Goal: Task Accomplishment & Management: Use online tool/utility

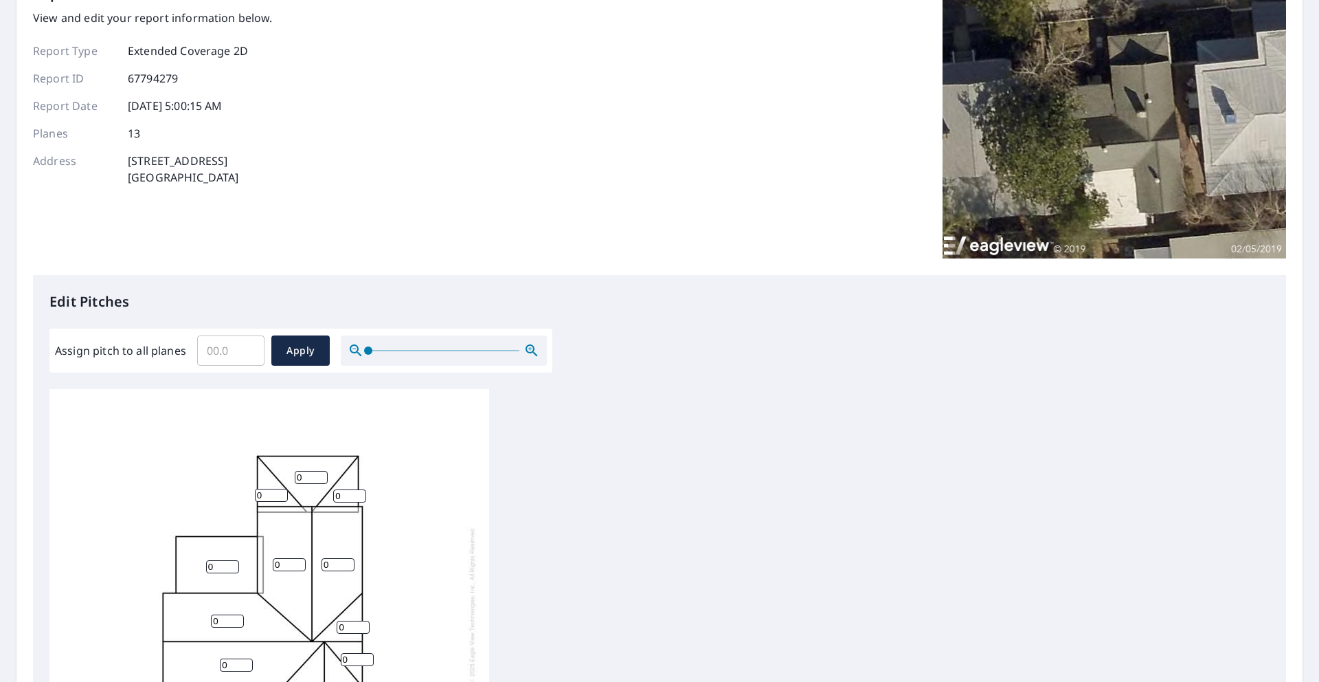
scroll to position [234, 0]
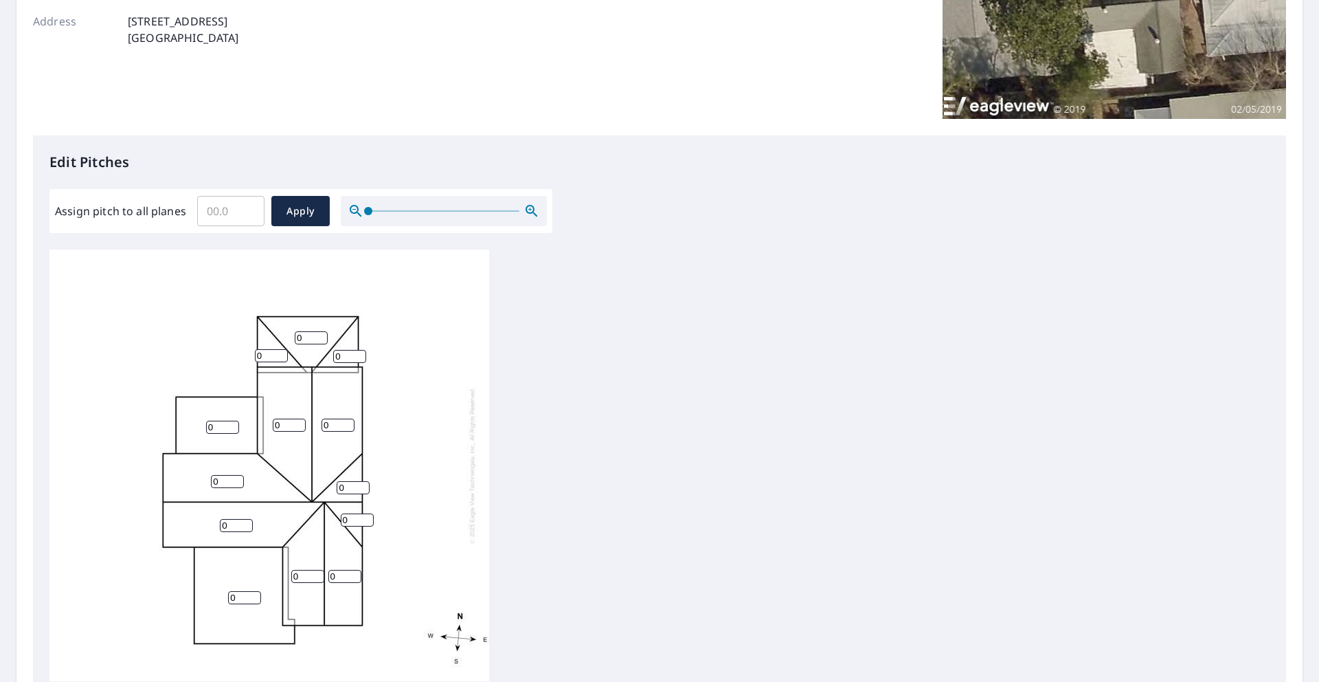
click at [225, 207] on input "Assign pitch to all planes" at bounding box center [230, 211] width 67 height 38
type input "5"
click at [291, 208] on span "Apply" at bounding box center [300, 211] width 36 height 17
type input "5"
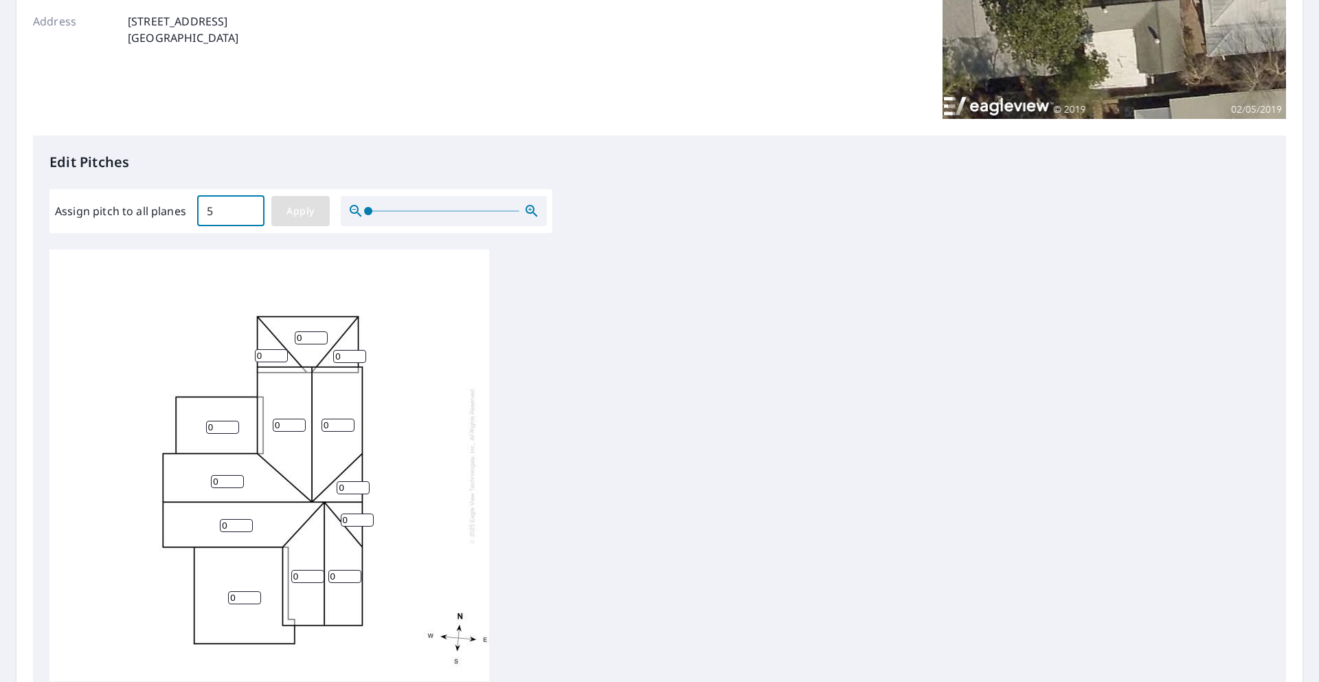
type input "5"
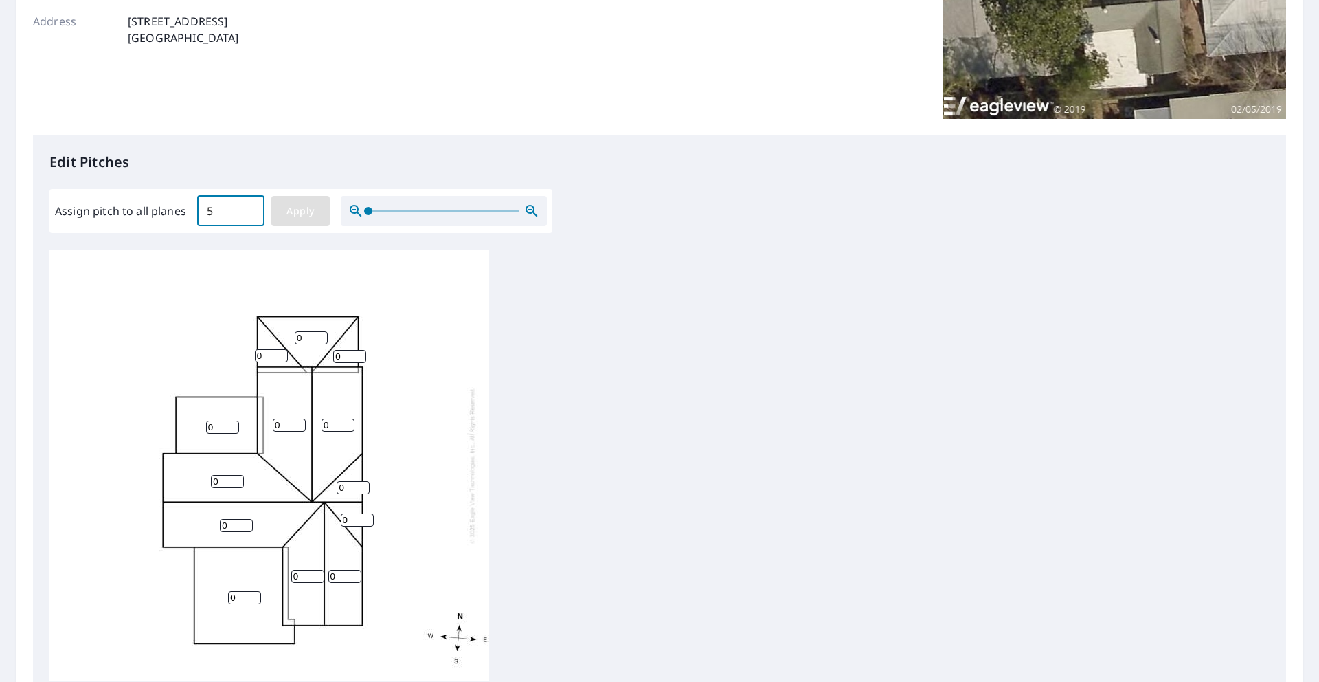
type input "5"
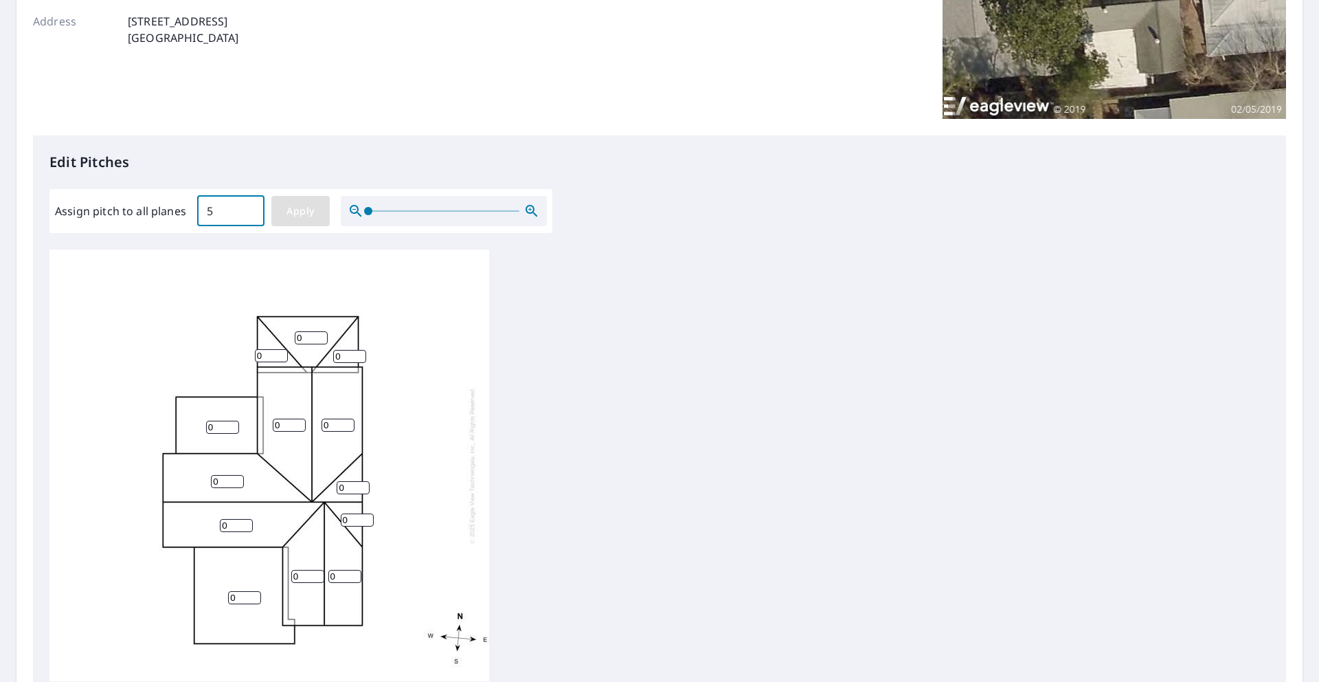
type input "5"
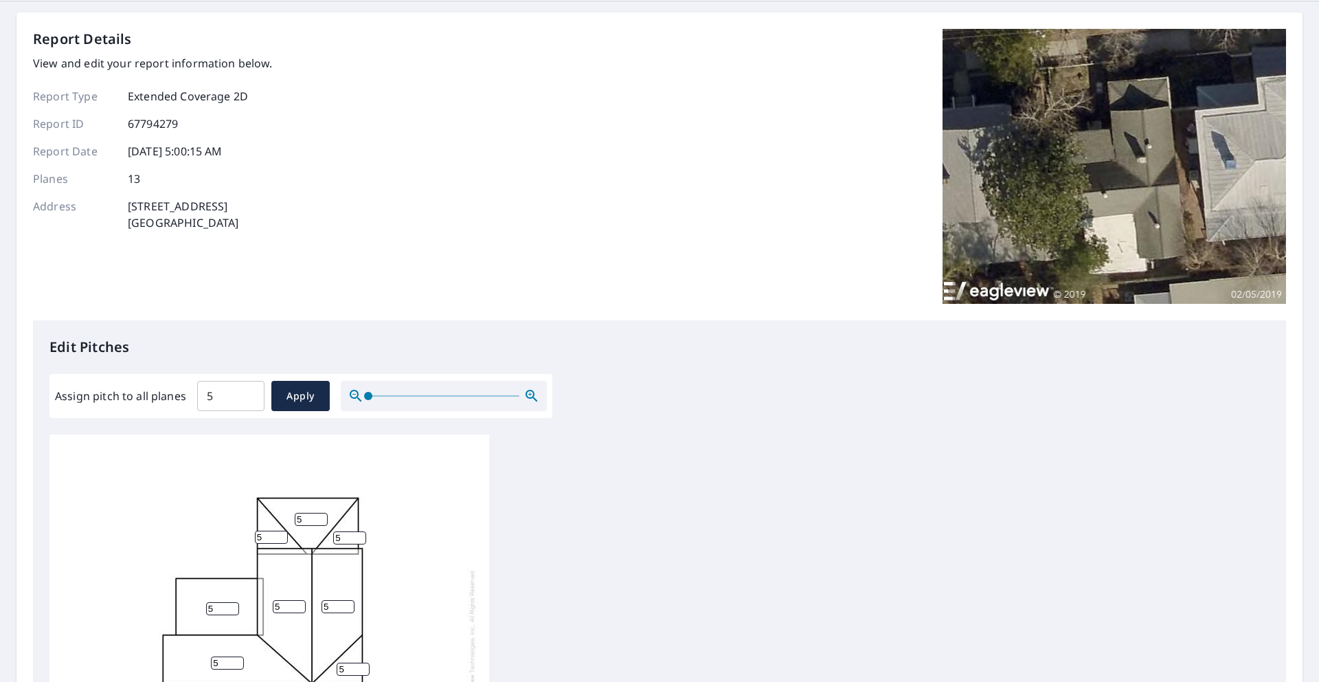
scroll to position [186, 0]
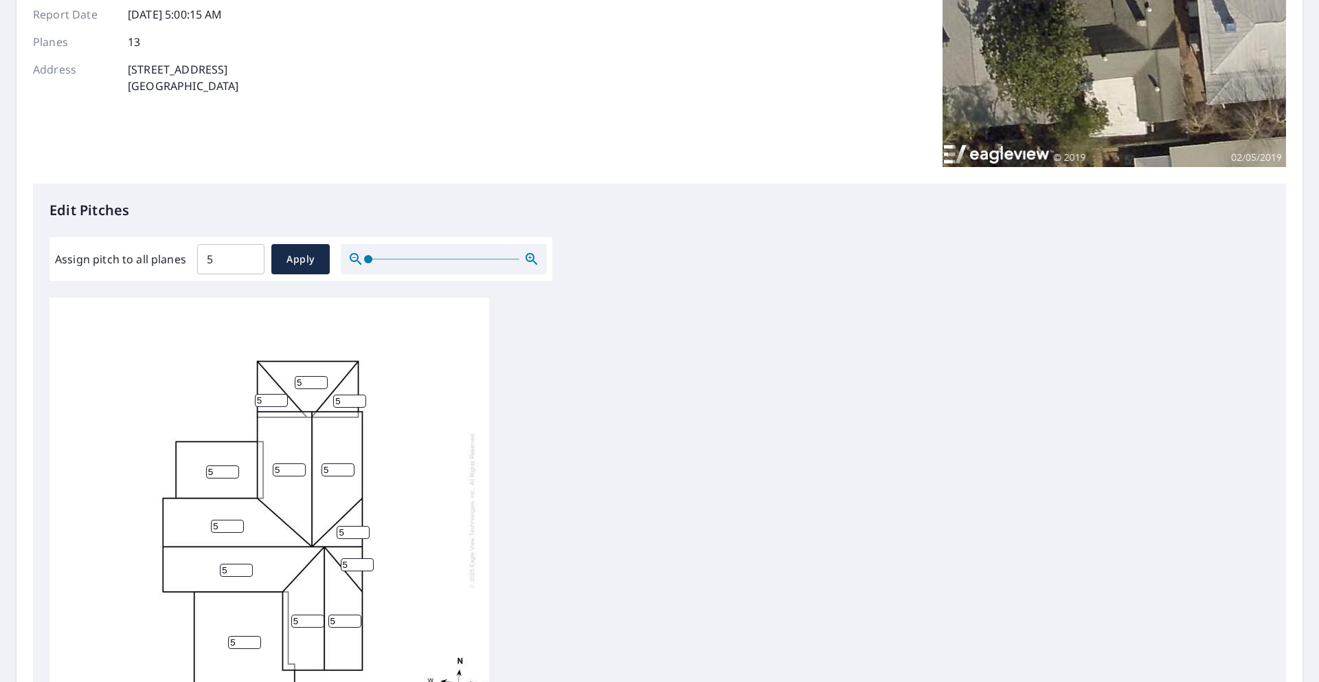
click at [225, 610] on div "5 5 5 5 5 5 5 5 5 5 5 5 5" at bounding box center [269, 510] width 440 height 432
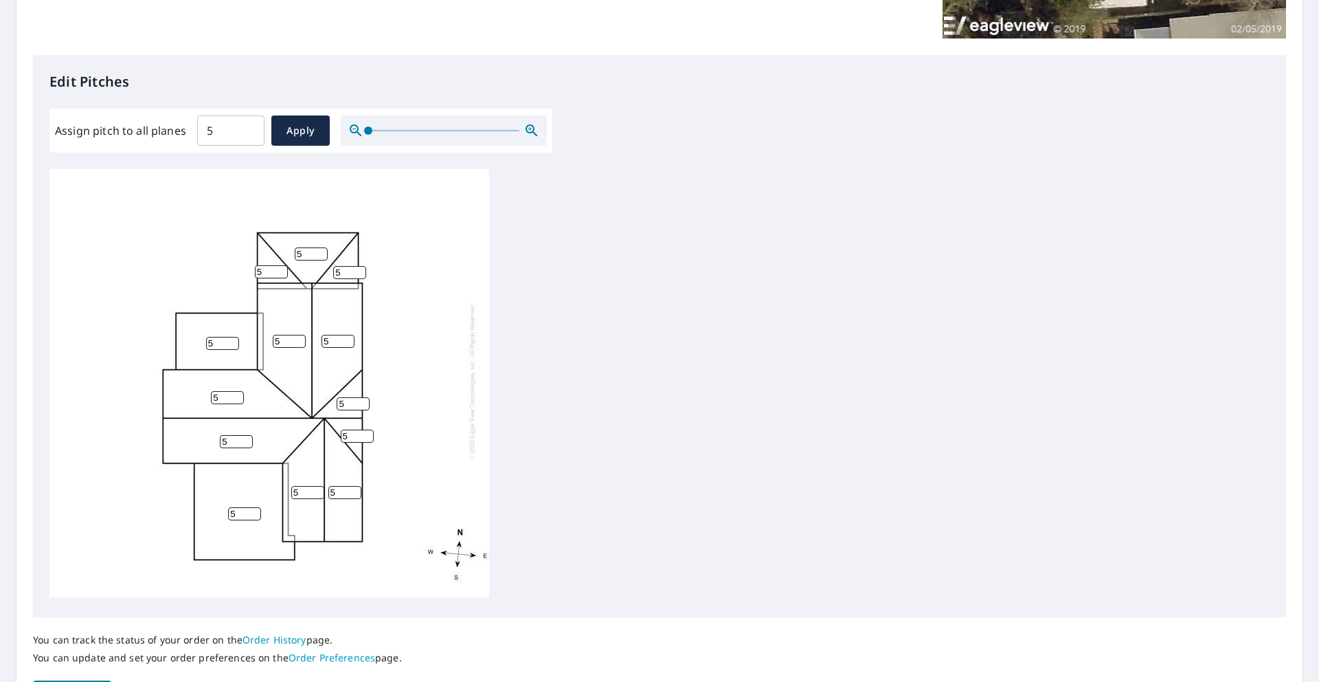
scroll to position [405, 0]
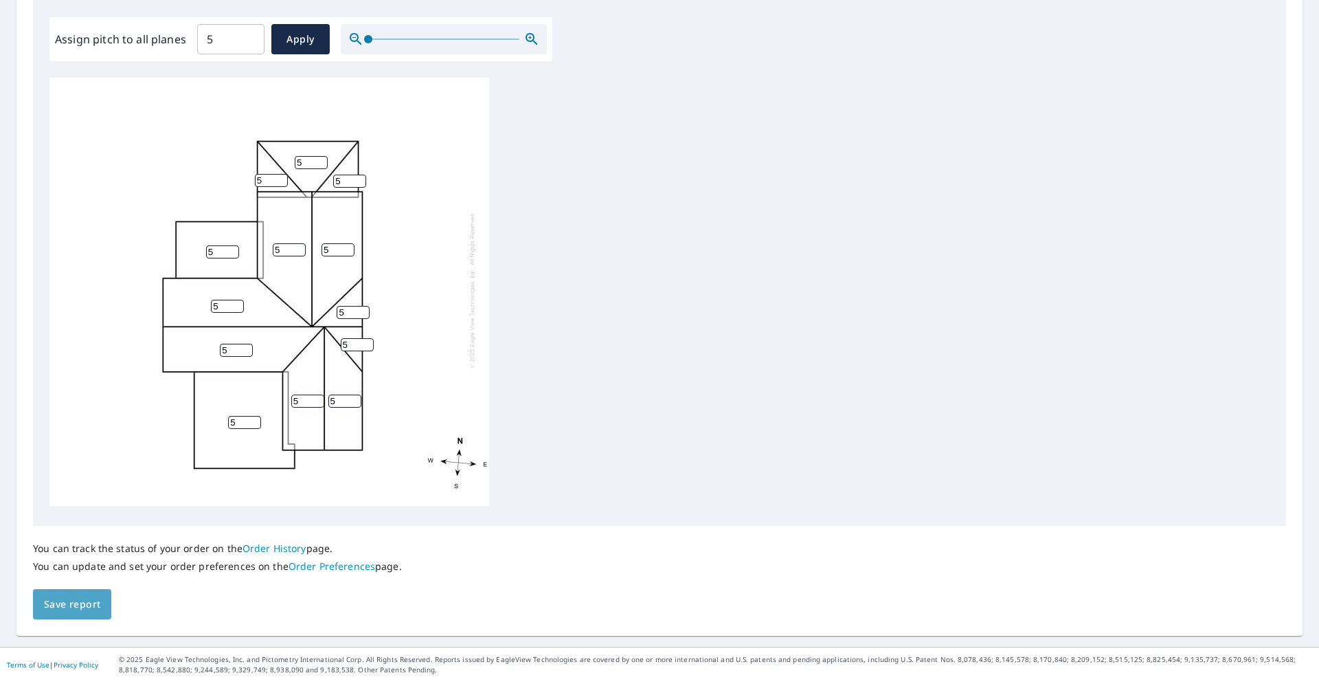
click at [105, 603] on button "Save report" at bounding box center [72, 604] width 78 height 31
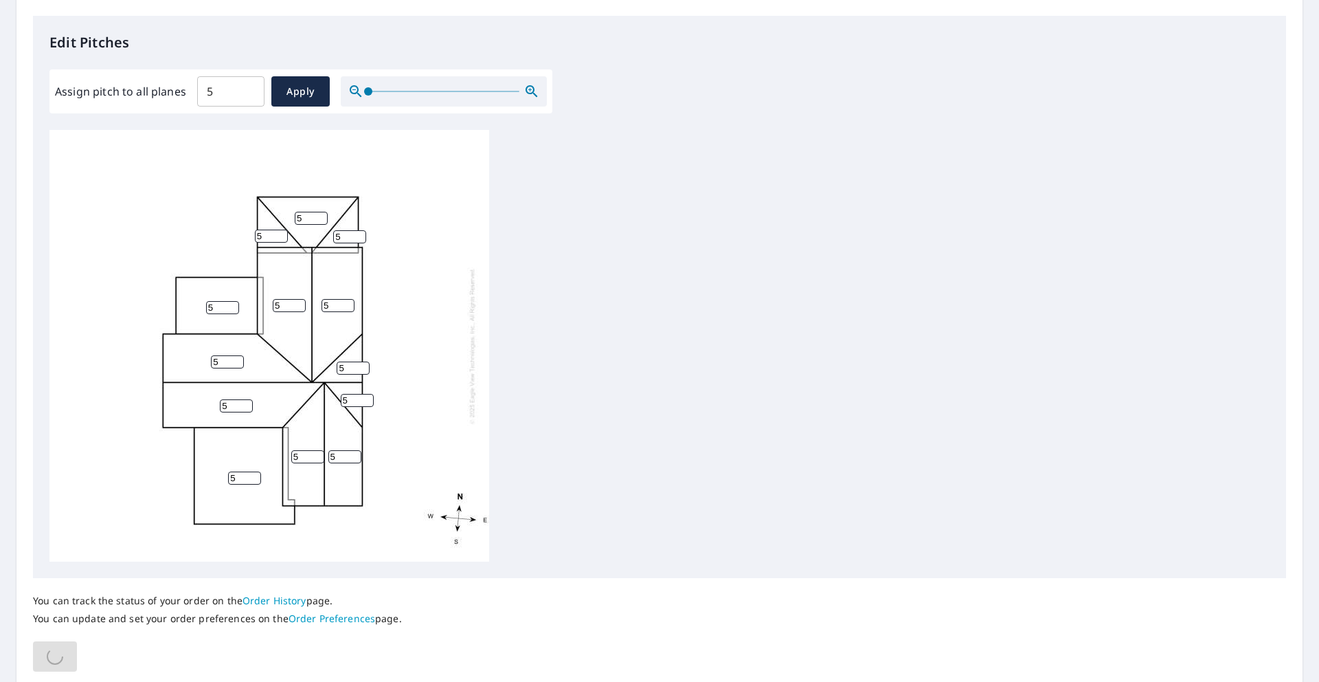
scroll to position [0, 0]
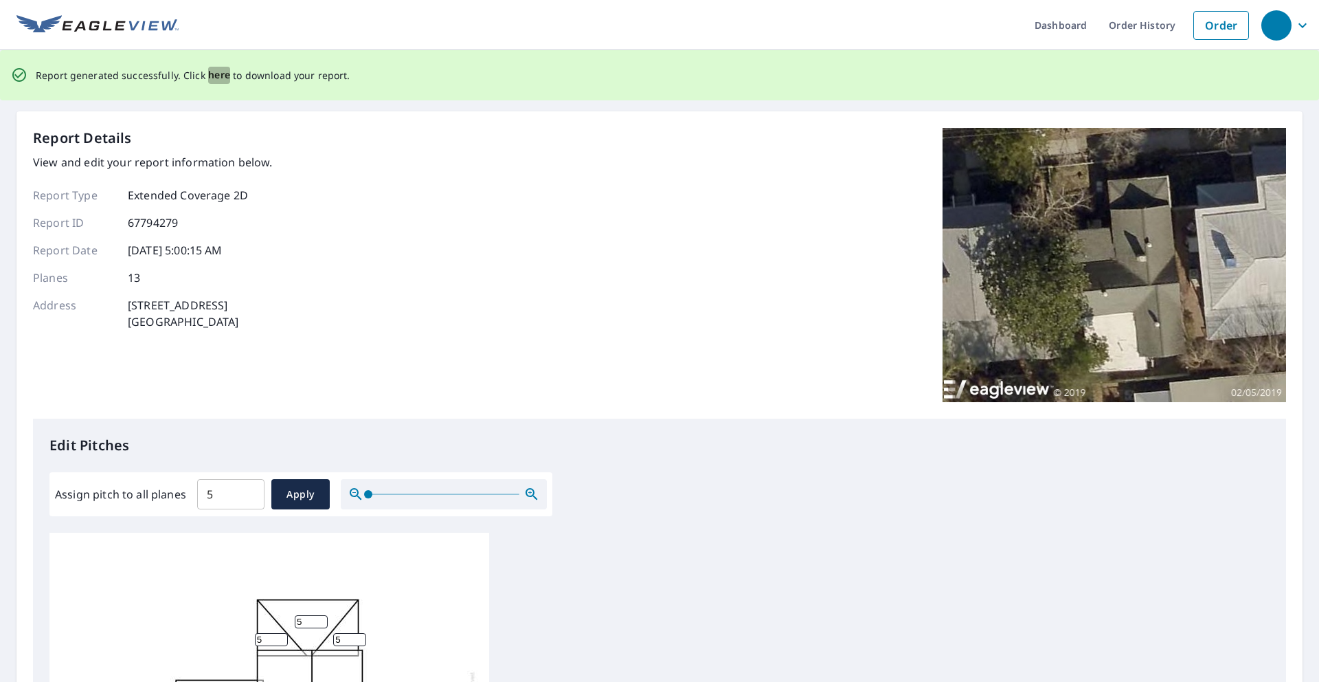
click at [210, 73] on span "here" at bounding box center [219, 75] width 23 height 17
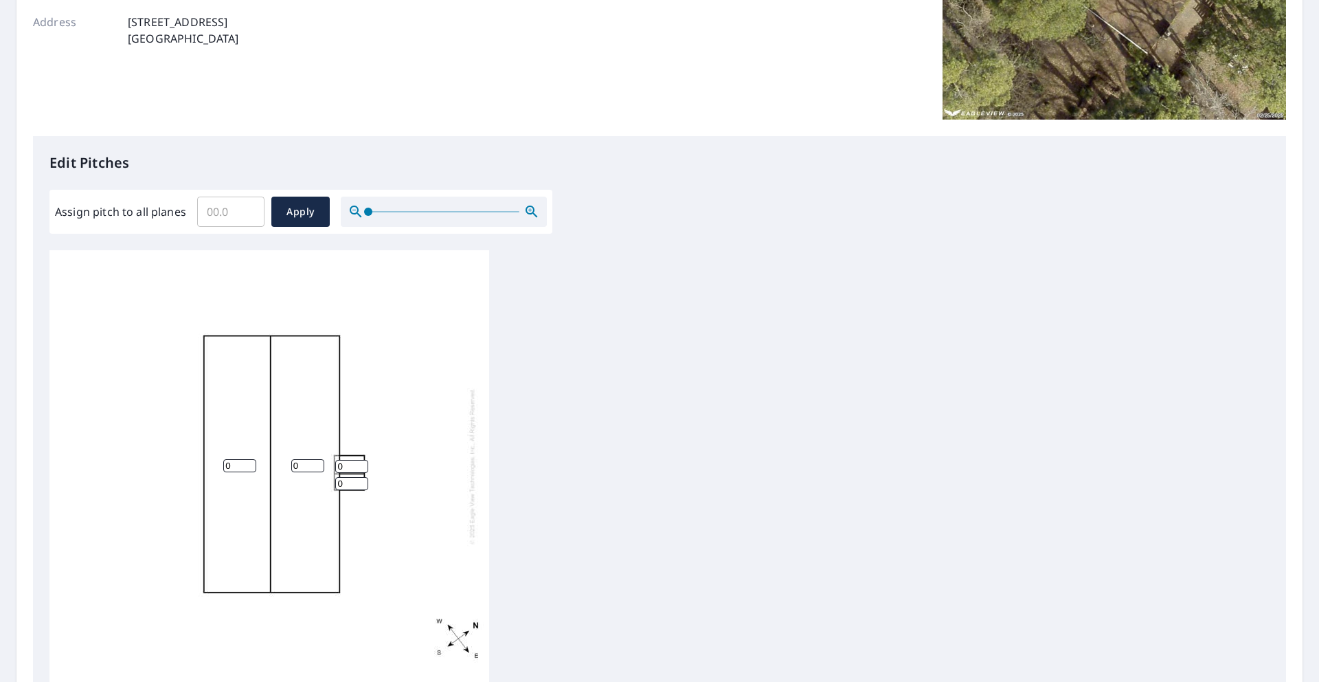
scroll to position [307, 0]
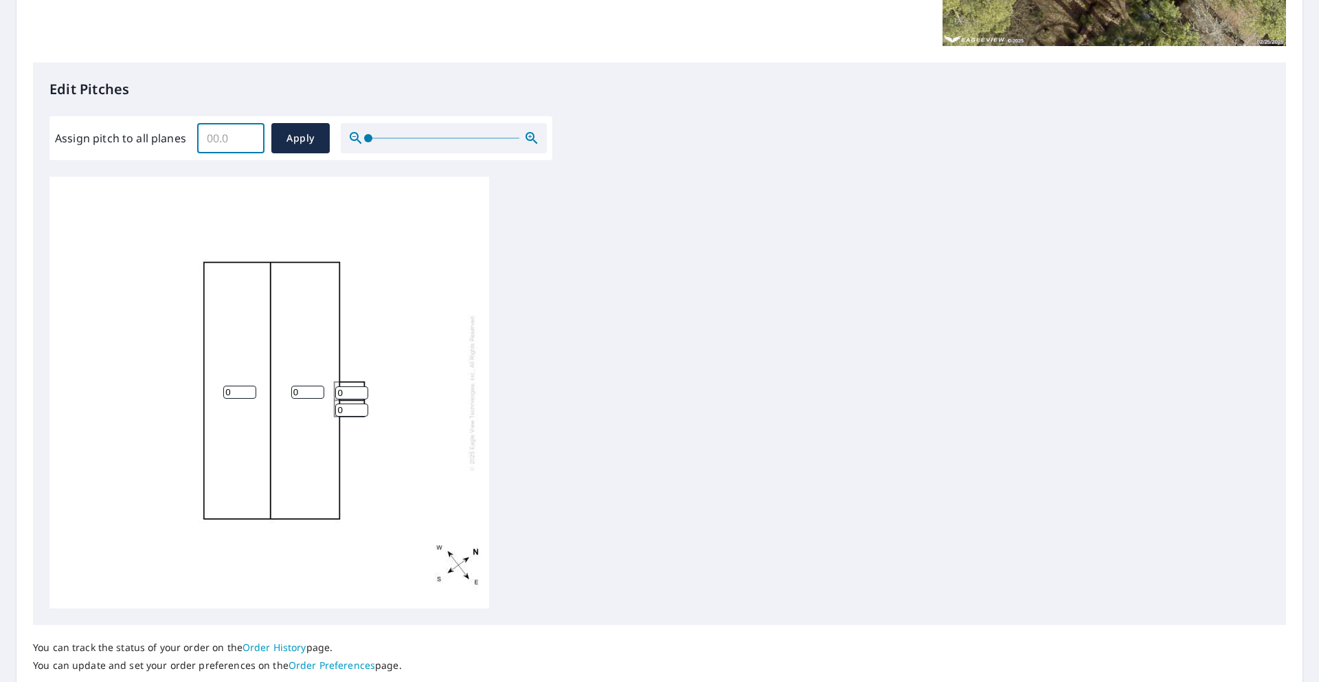
click at [221, 142] on input "Assign pitch to all planes" at bounding box center [230, 138] width 67 height 38
type input "4"
click at [291, 137] on span "Apply" at bounding box center [300, 138] width 36 height 17
type input "4"
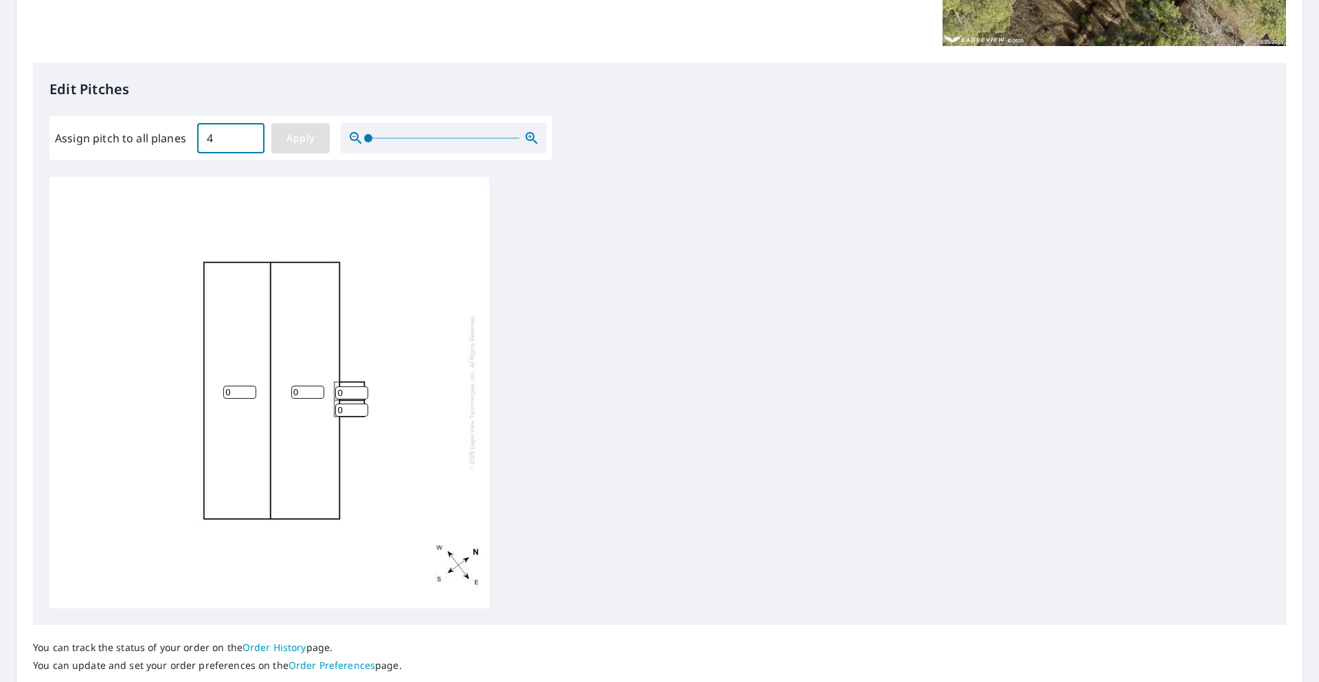
type input "4"
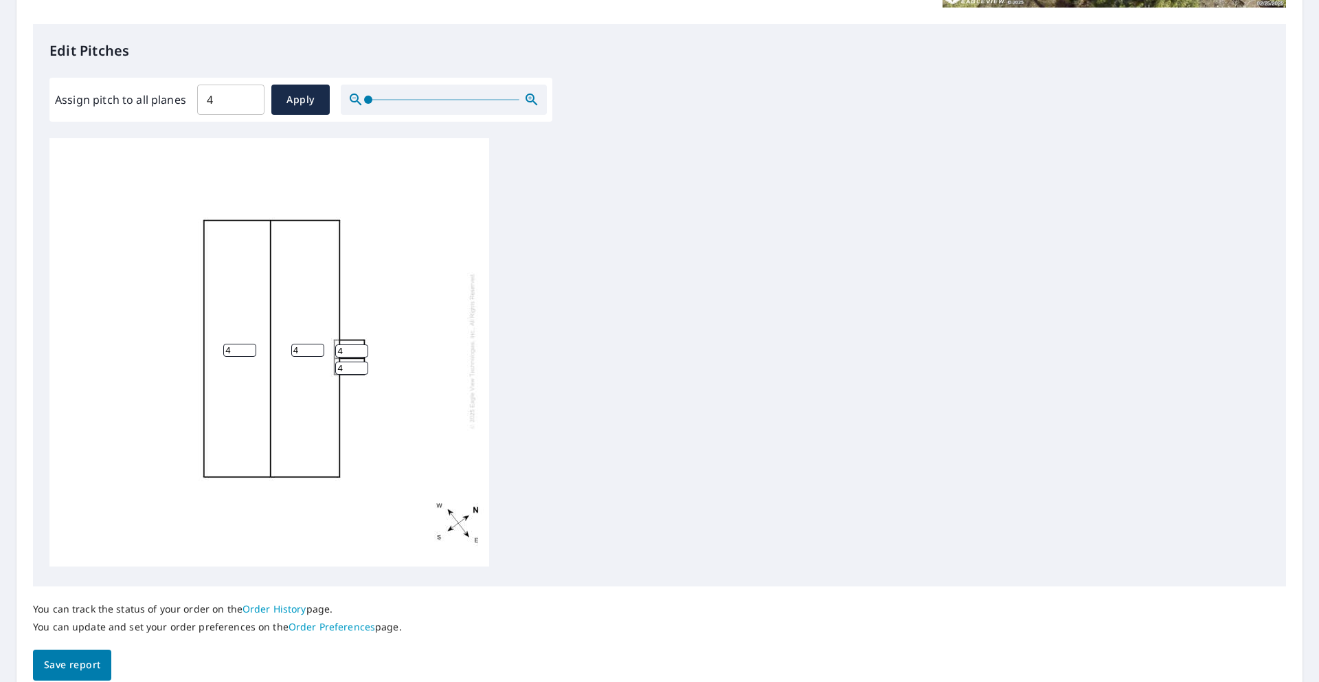
scroll to position [406, 0]
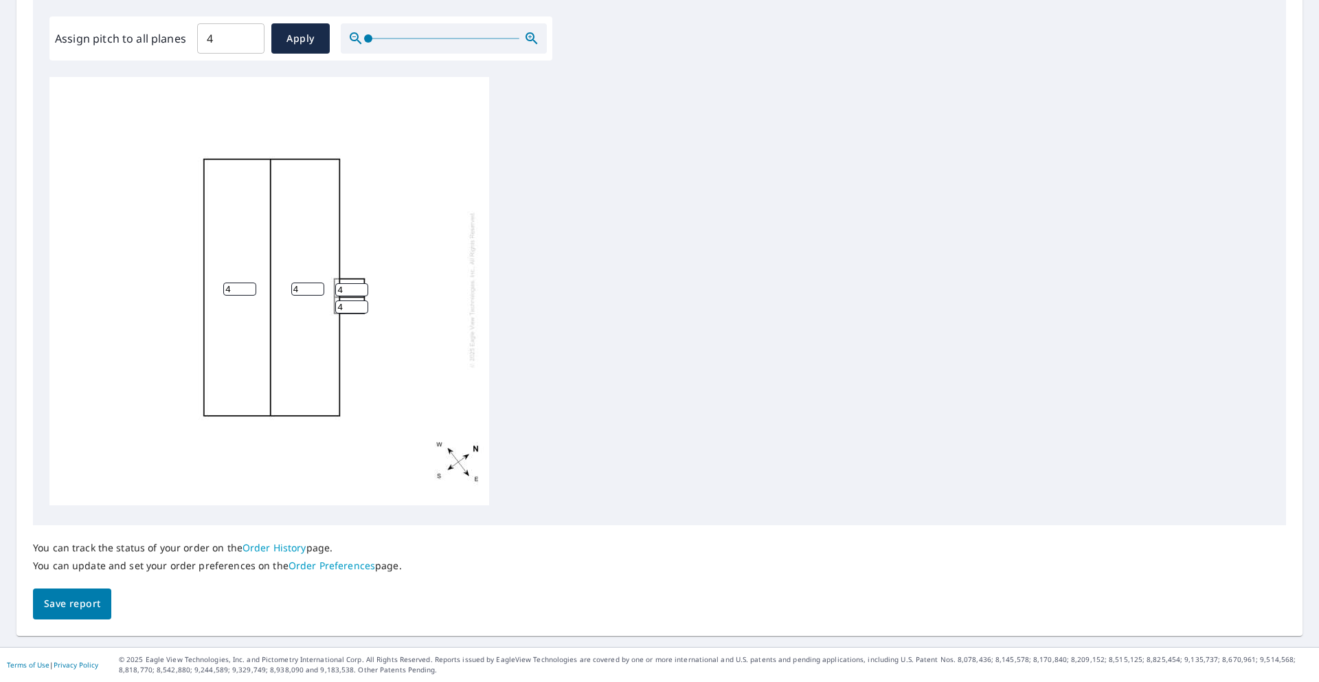
click at [66, 608] on span "Save report" at bounding box center [72, 603] width 56 height 17
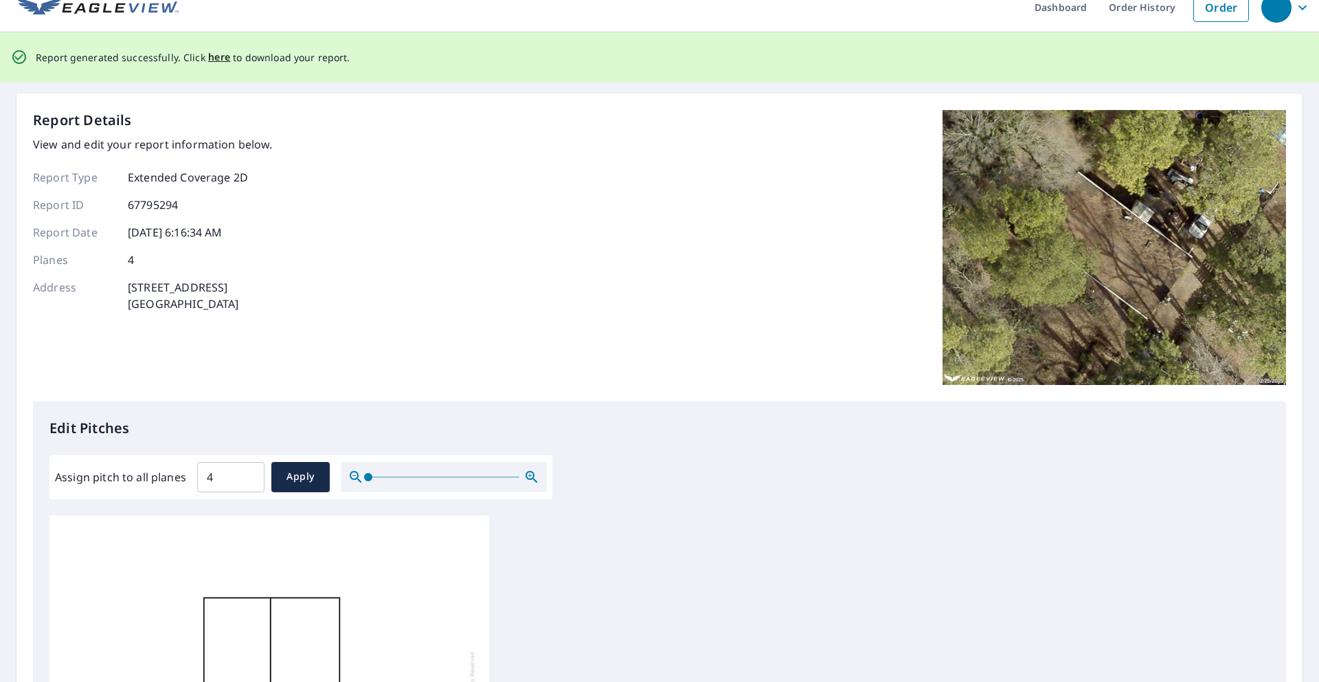
scroll to position [0, 0]
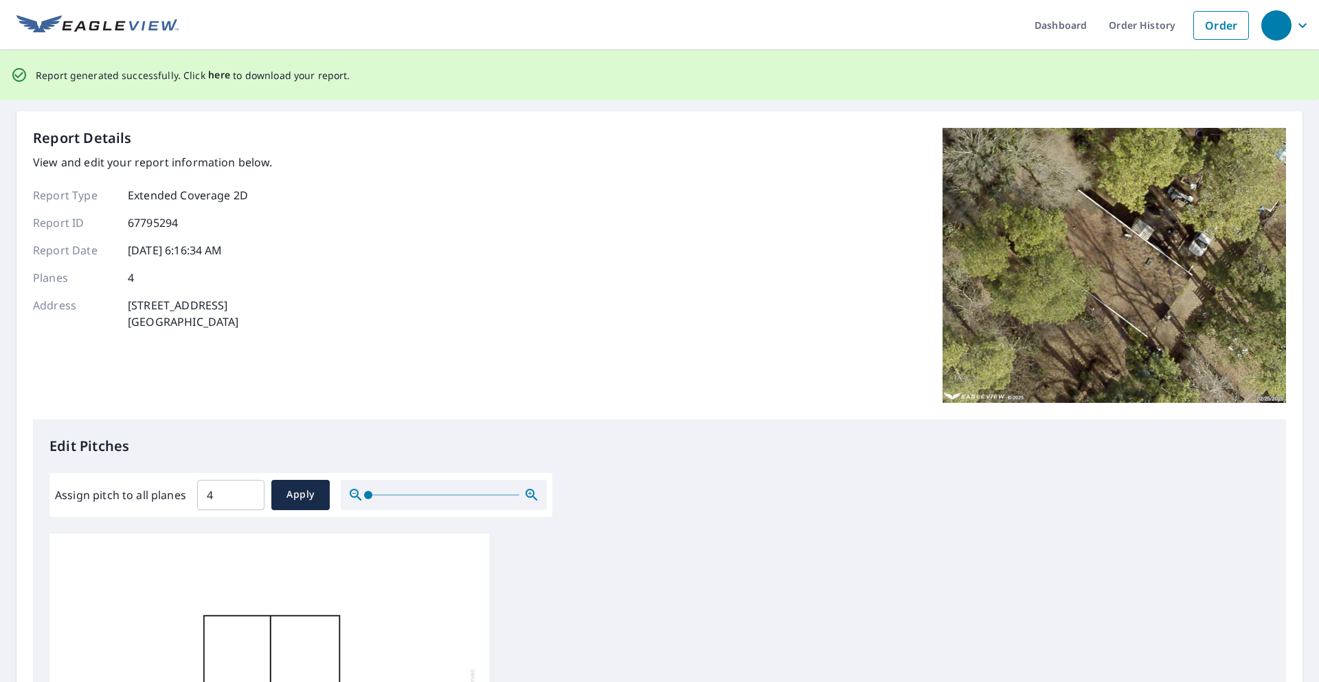
click at [214, 72] on span "here" at bounding box center [219, 75] width 23 height 17
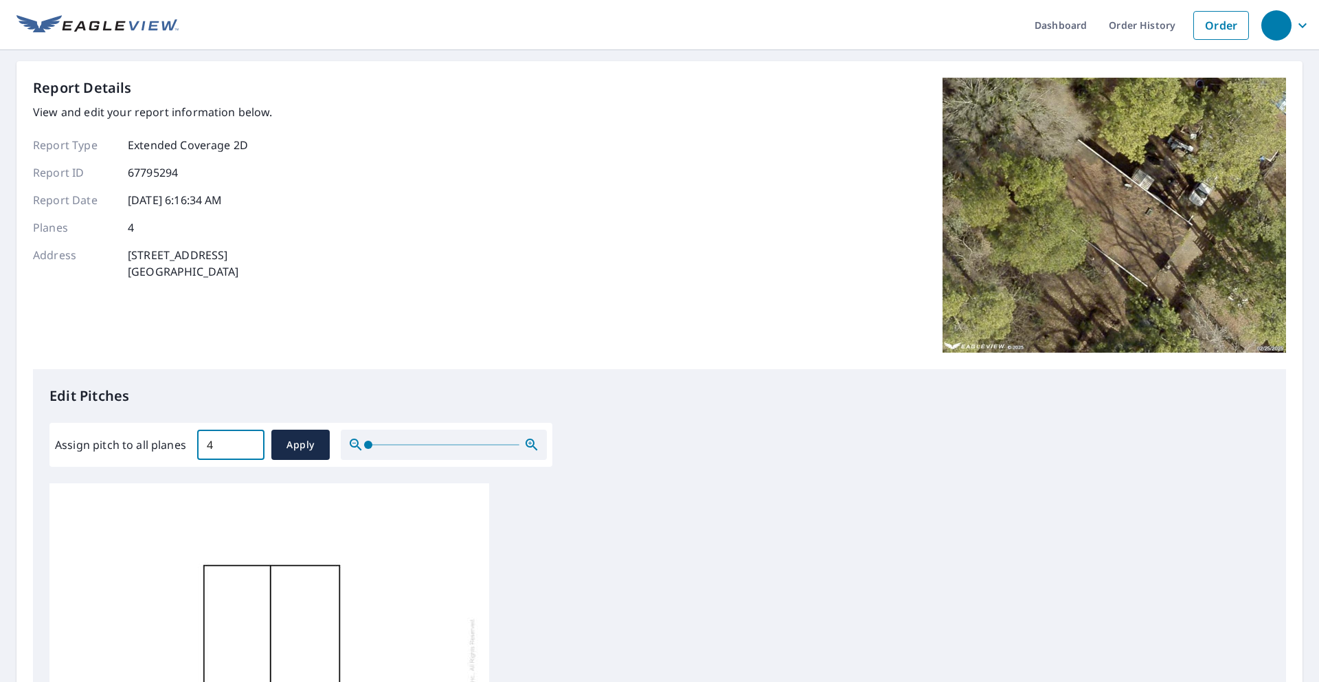
click at [231, 443] on input "4" at bounding box center [230, 444] width 67 height 38
type input "3"
click at [296, 448] on span "Apply" at bounding box center [300, 444] width 36 height 17
type input "3"
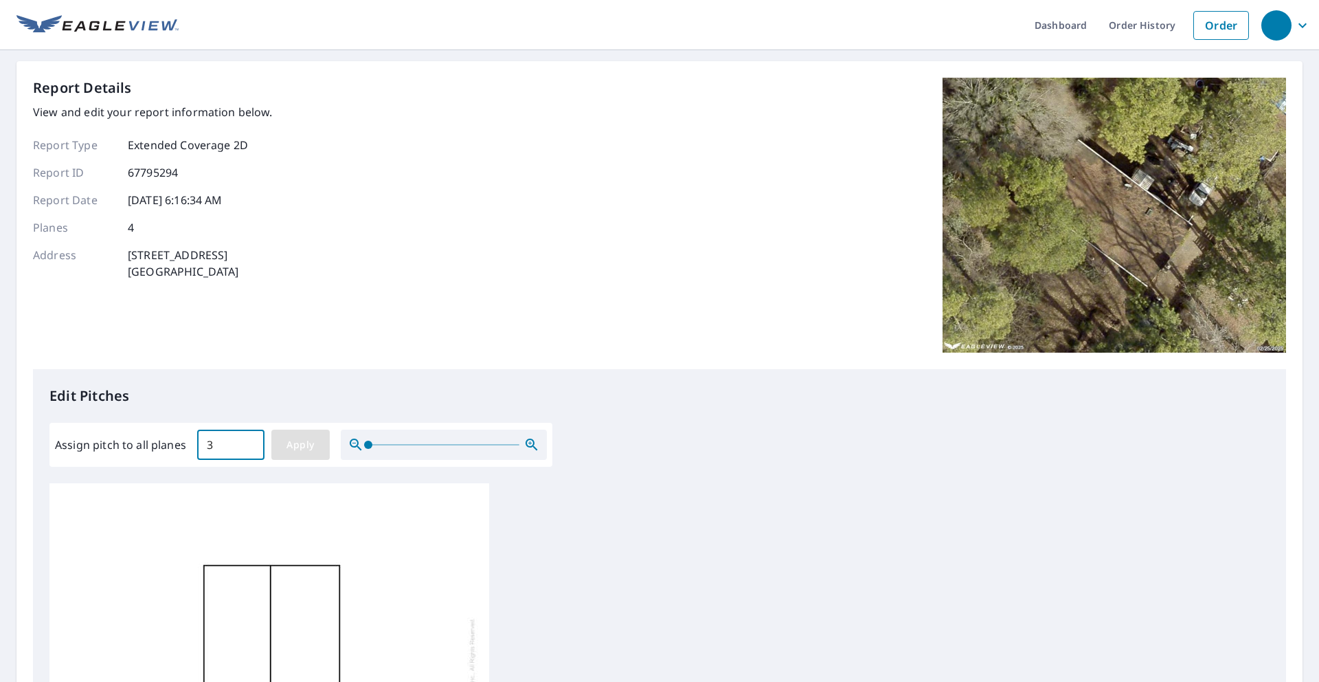
type input "3"
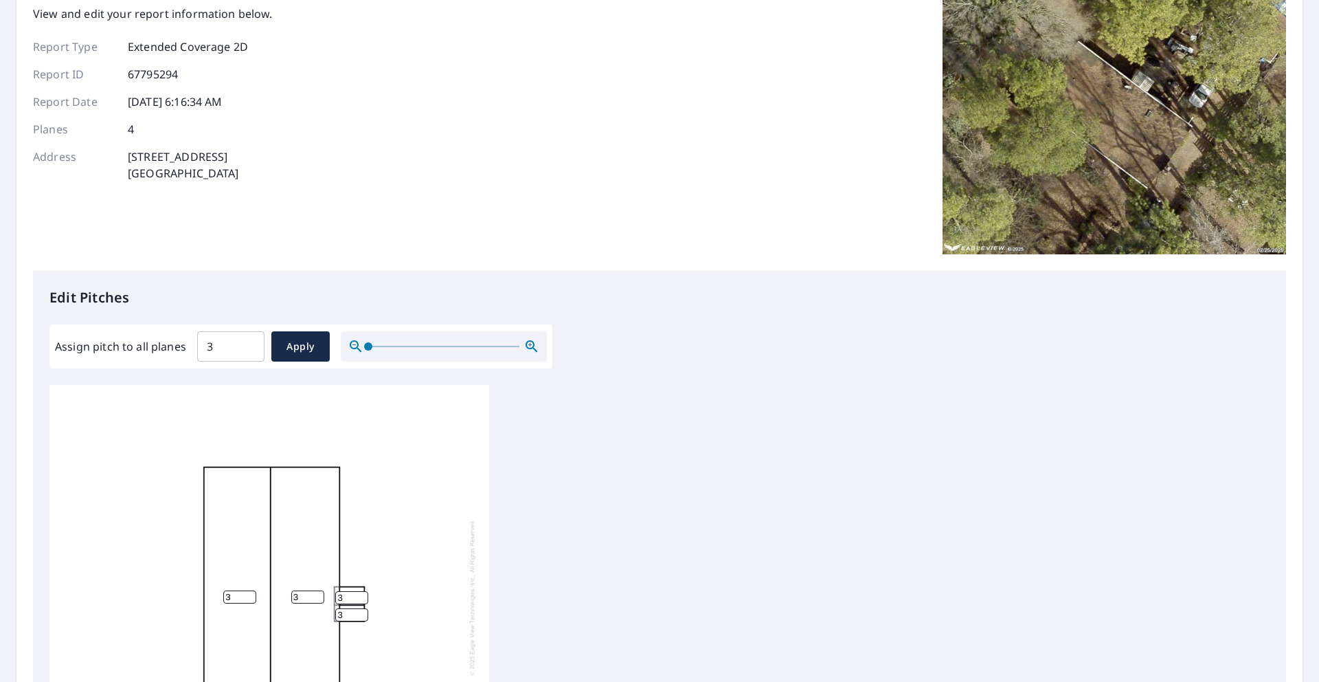
scroll to position [406, 0]
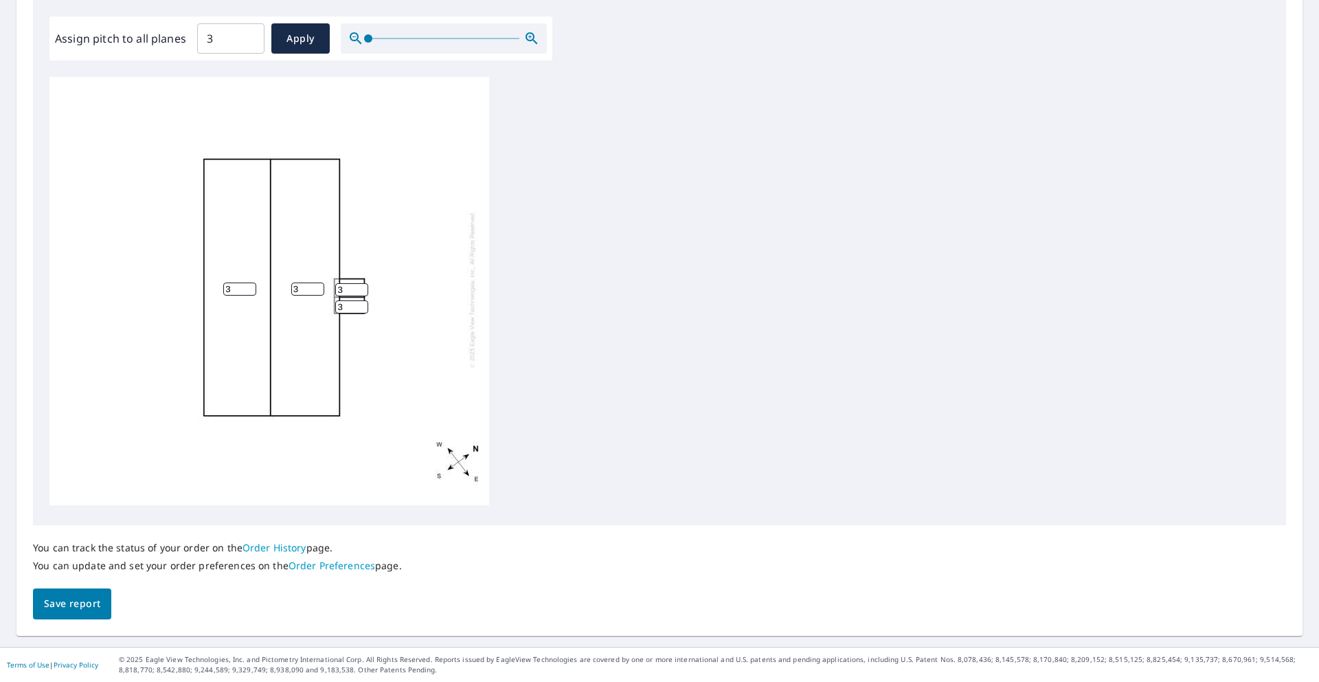
click at [69, 607] on span "Save report" at bounding box center [72, 603] width 56 height 17
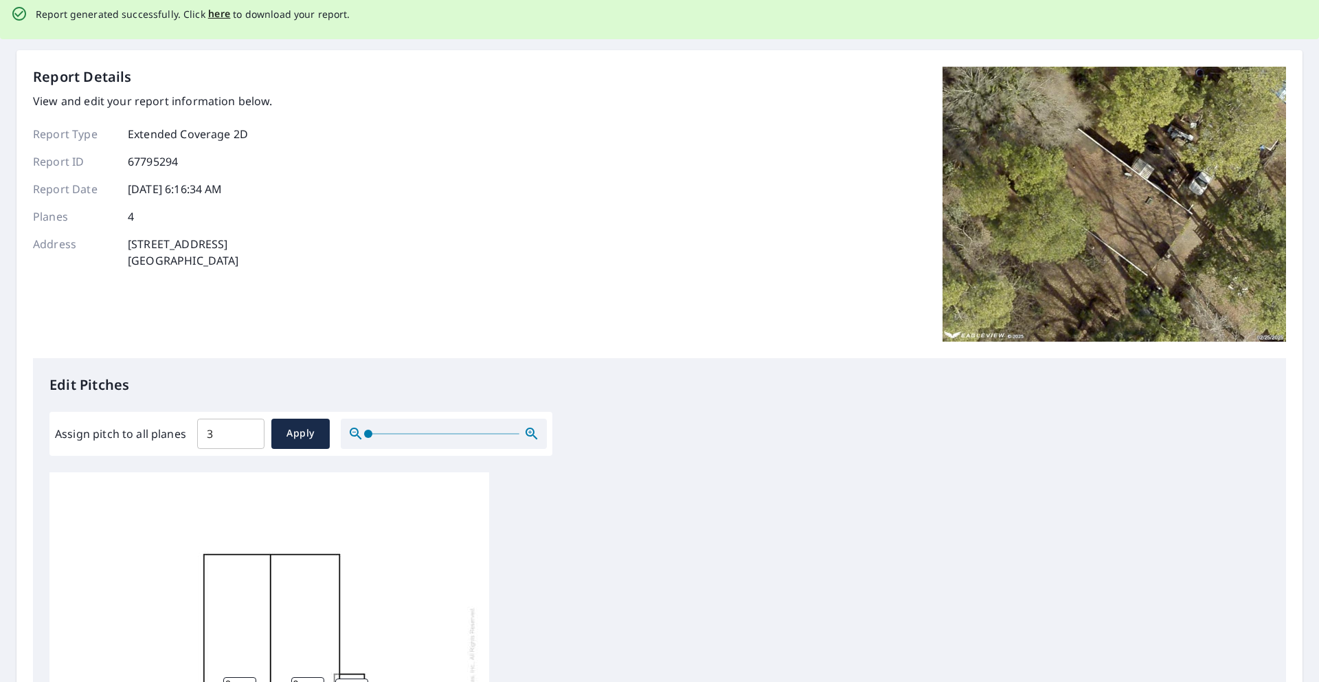
scroll to position [0, 0]
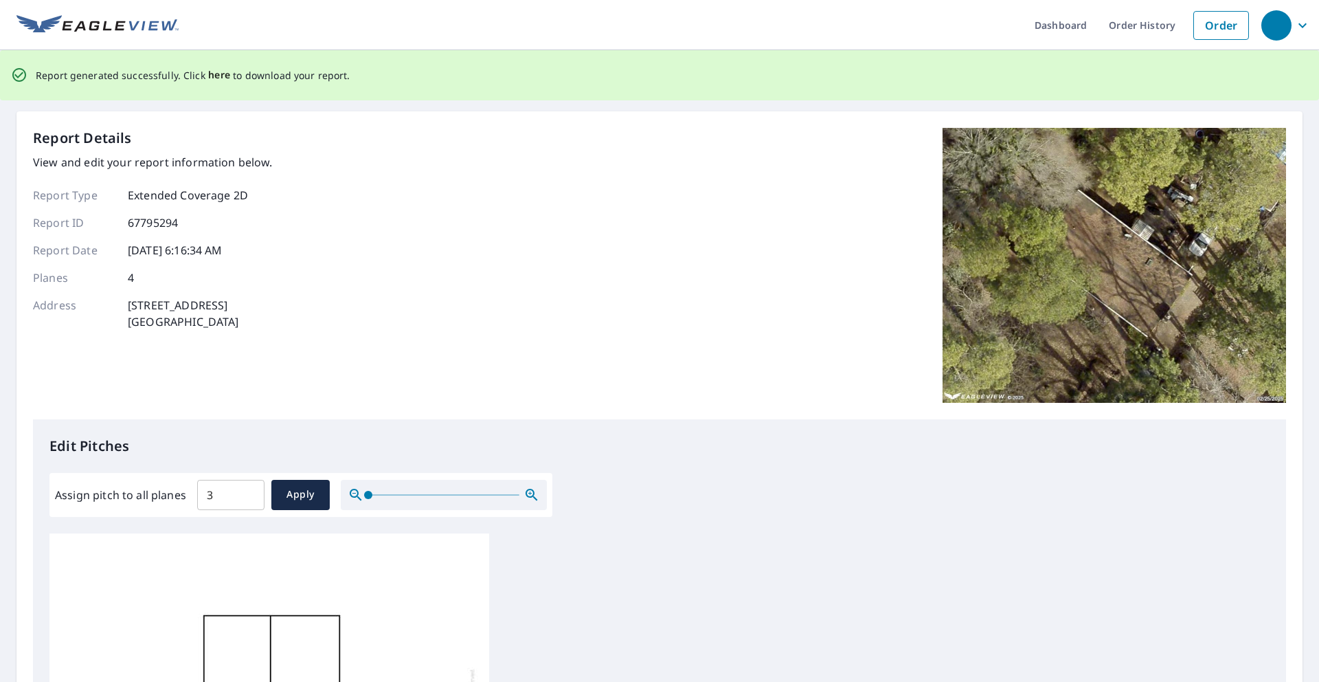
click at [208, 74] on span "here" at bounding box center [219, 75] width 23 height 17
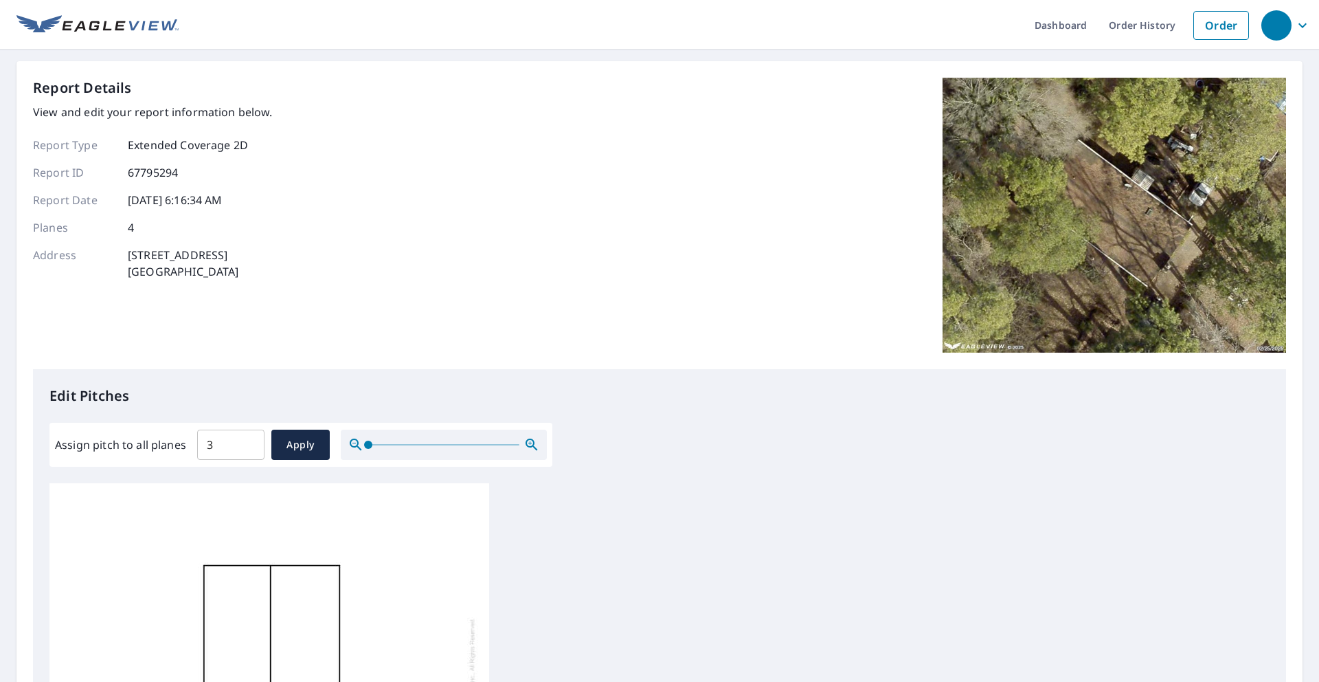
scroll to position [14, 0]
